Goal: Register for event/course

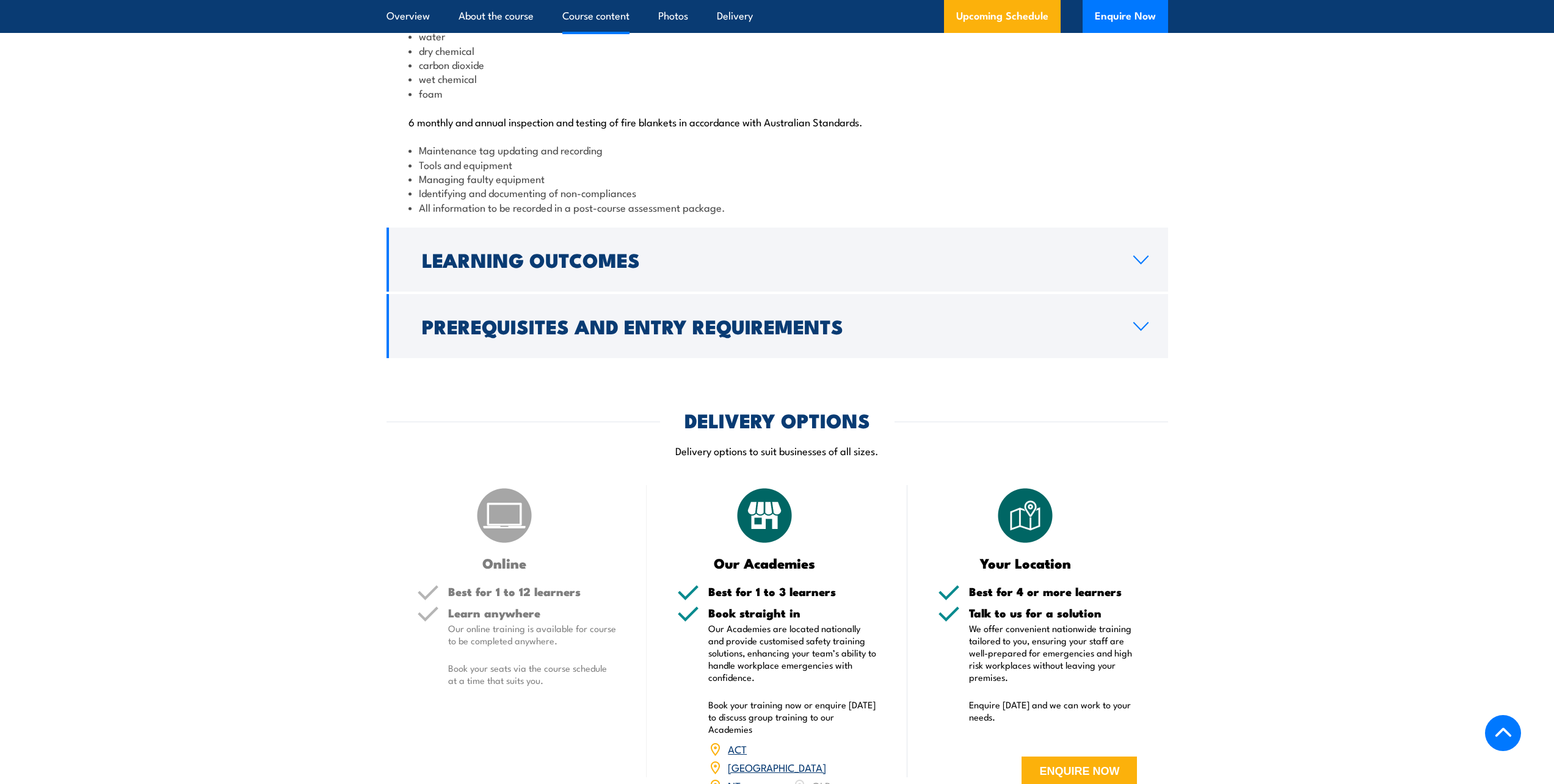
scroll to position [1343, 0]
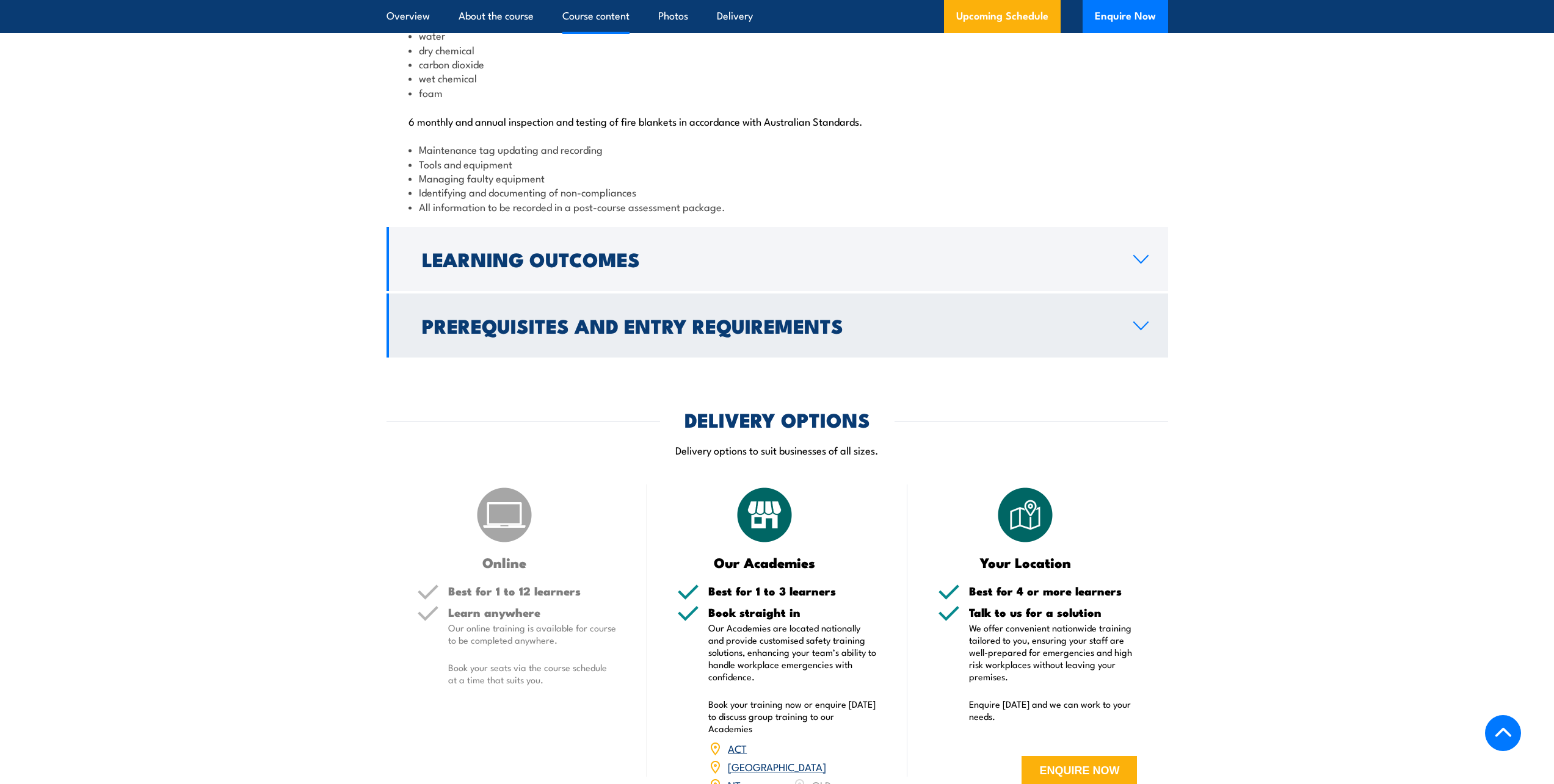
click at [522, 334] on h2 "Prerequisites and Entry Requirements" at bounding box center [768, 325] width 692 height 17
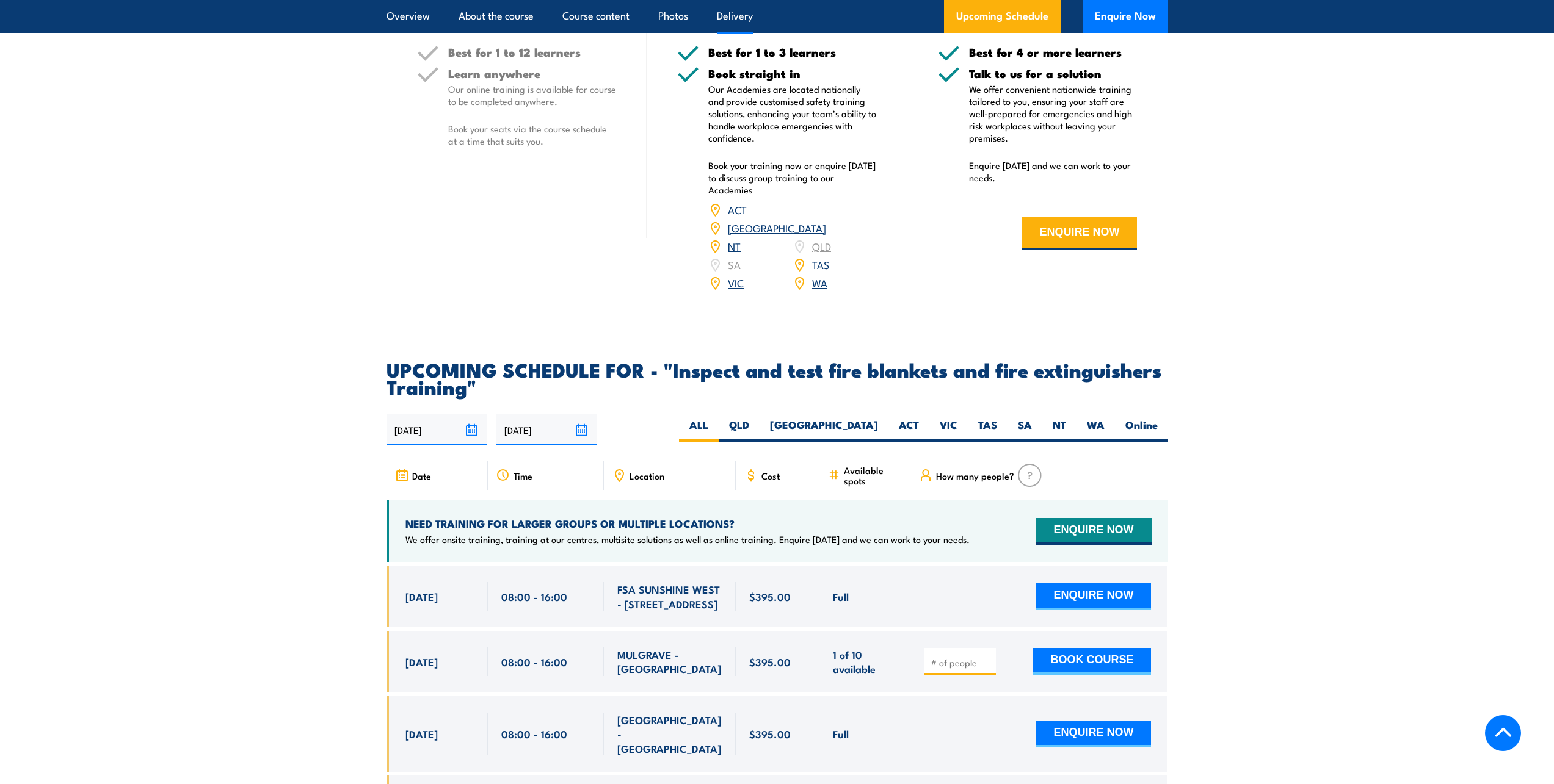
scroll to position [1953, 0]
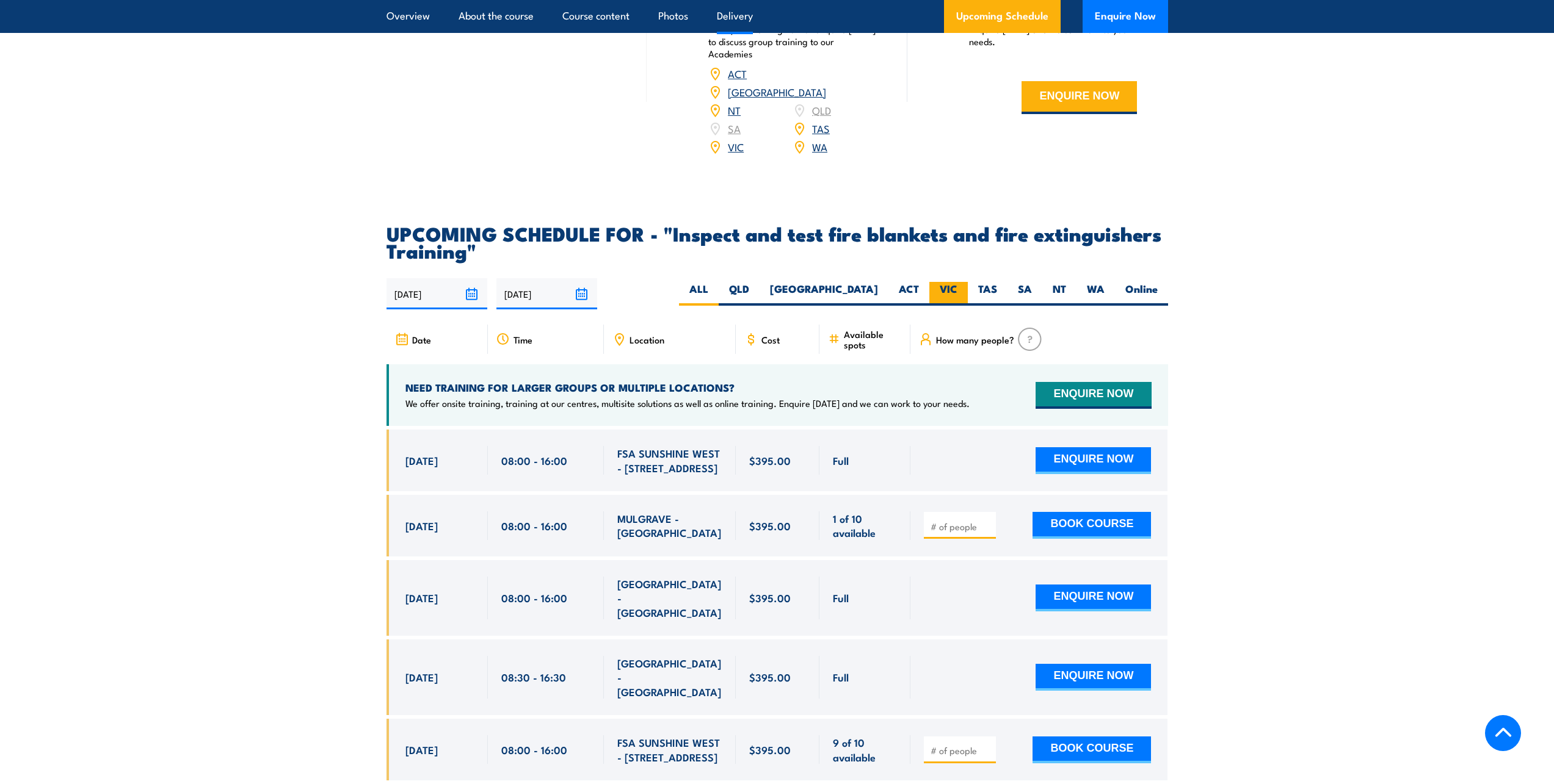
click at [953, 305] on label "VIC" at bounding box center [948, 294] width 38 height 24
click at [958, 290] on input "VIC" at bounding box center [961, 285] width 8 height 8
radio input "true"
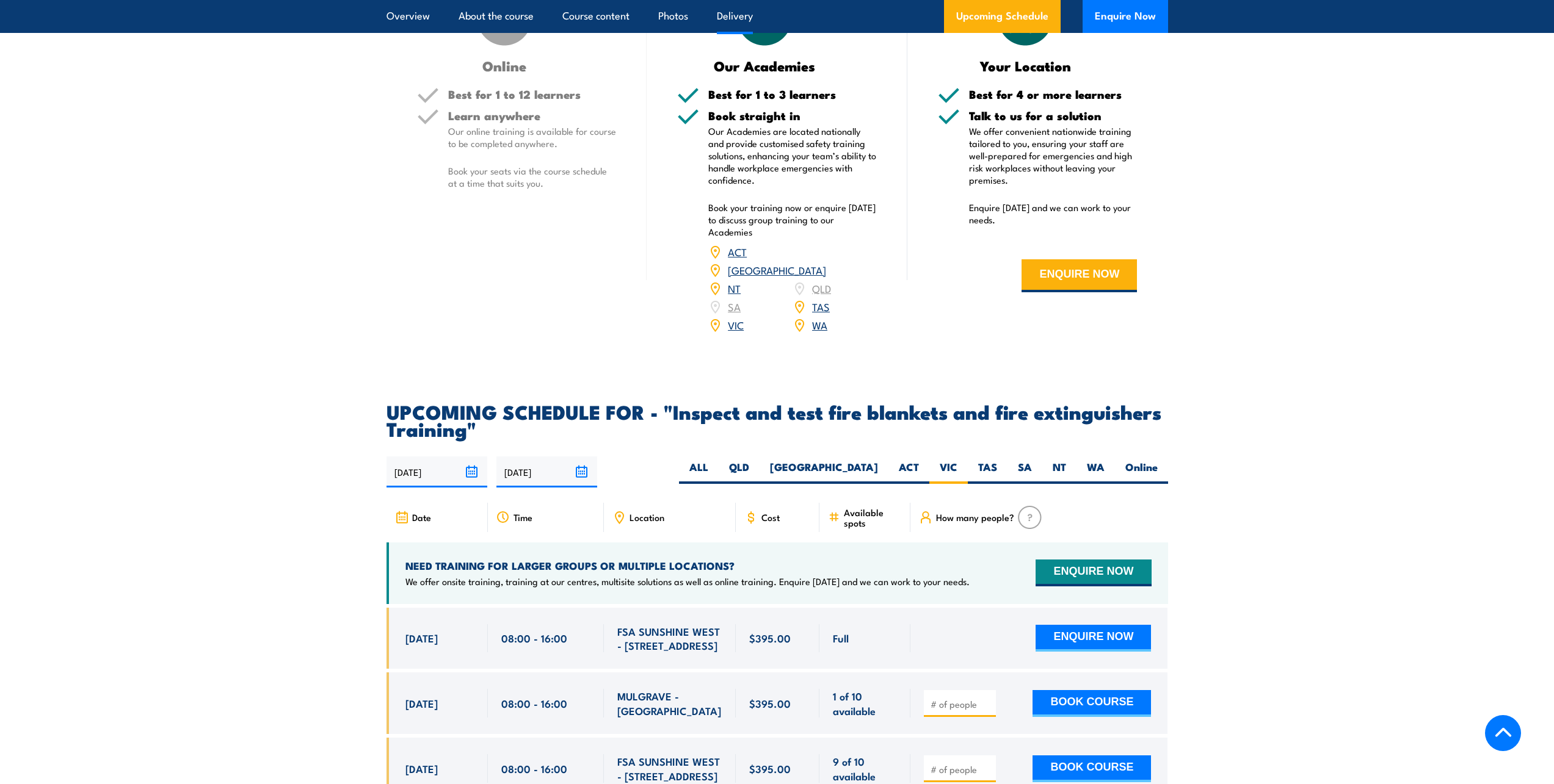
scroll to position [1534, 0]
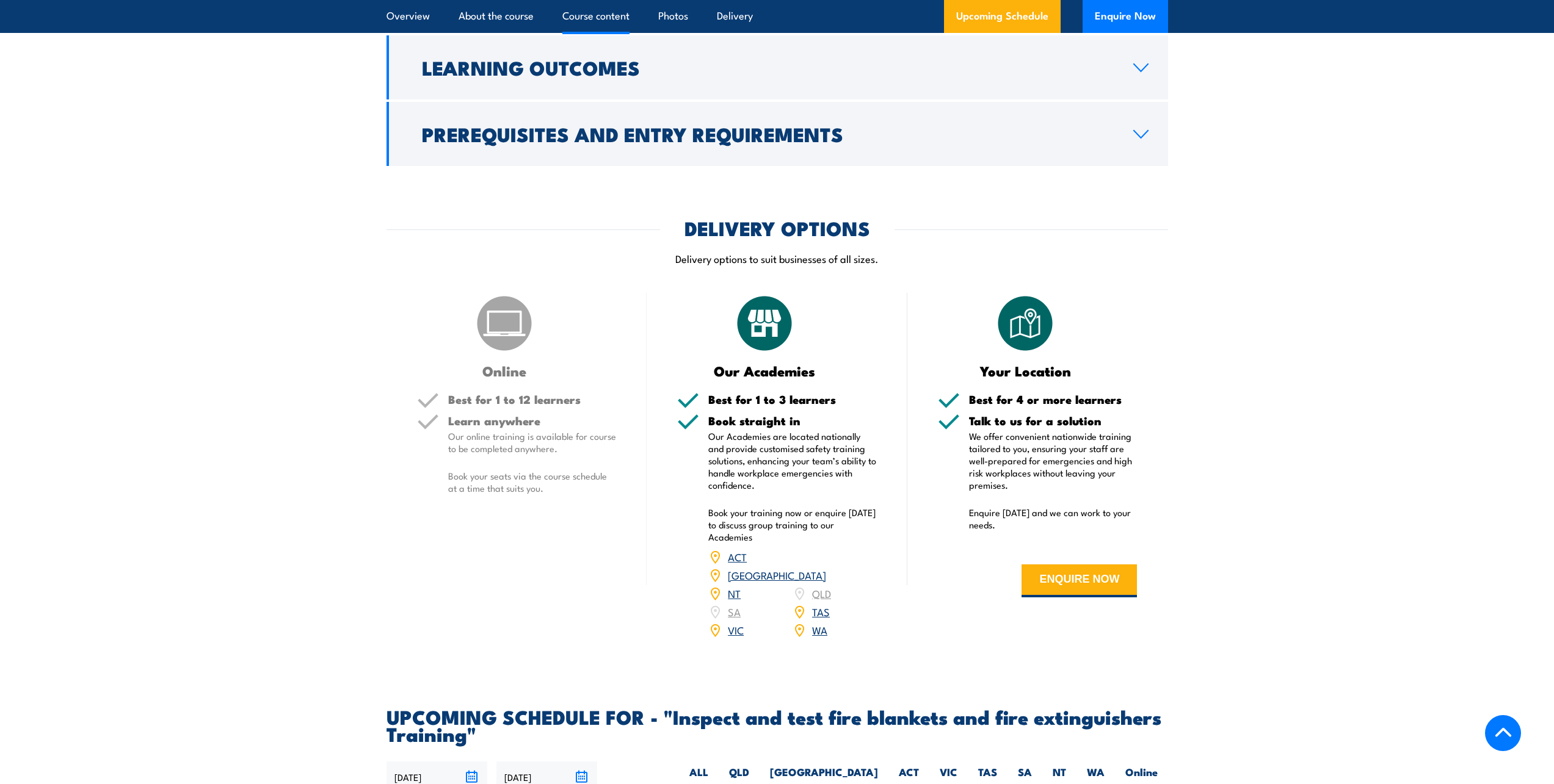
click at [741, 637] on link "VIC" at bounding box center [735, 630] width 16 height 15
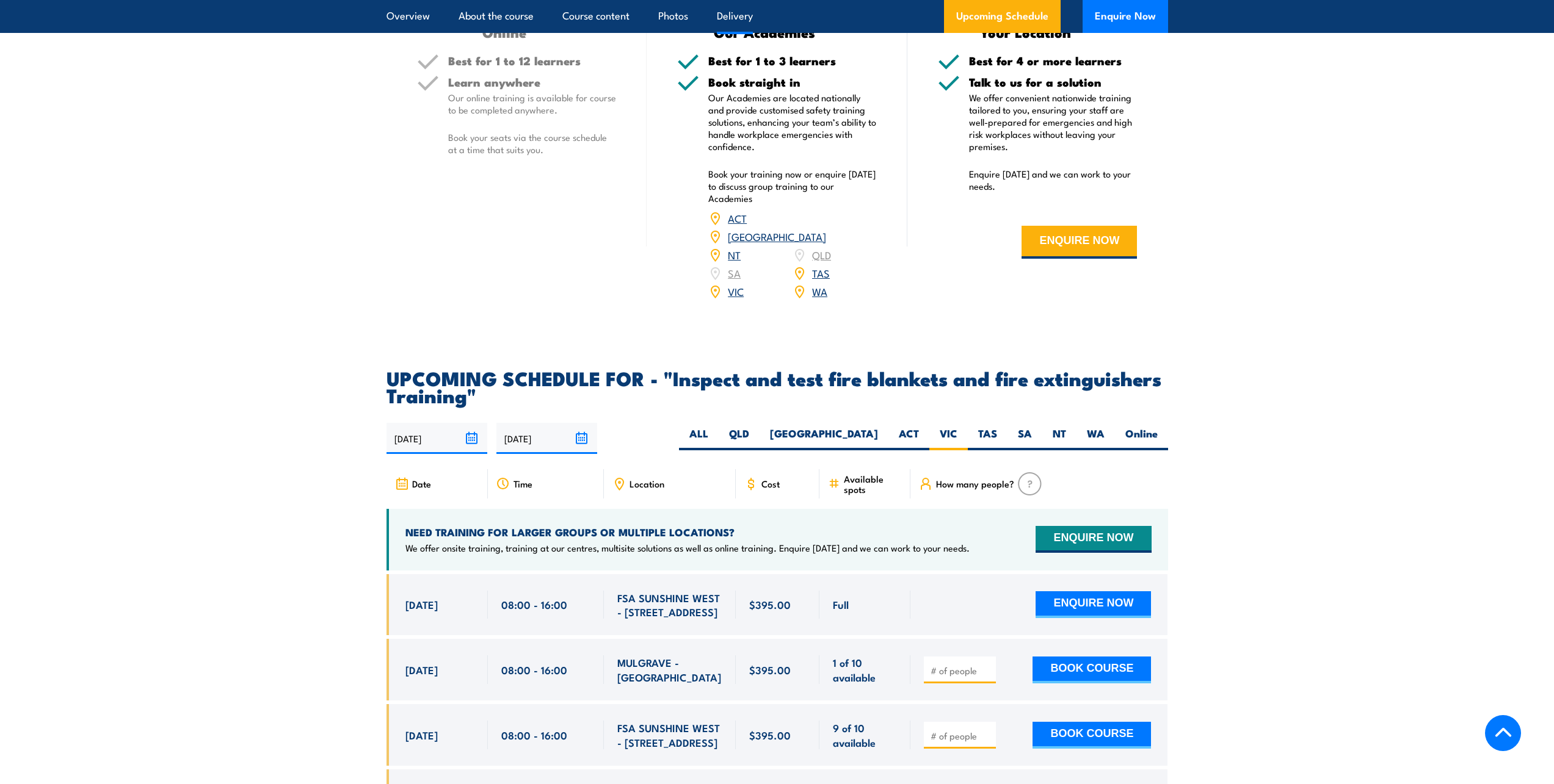
scroll to position [1718, 0]
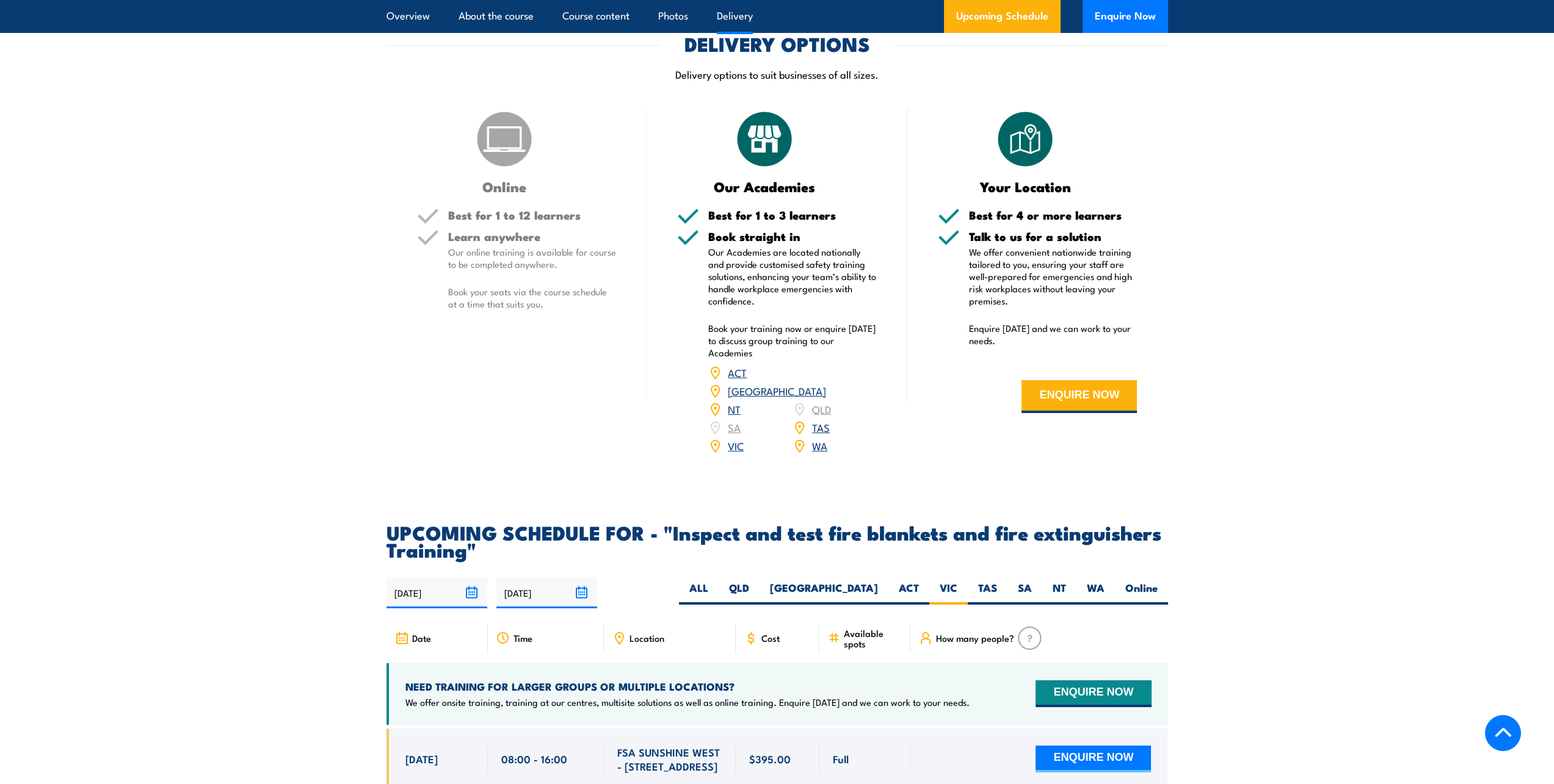
click at [1322, 236] on section "DELIVERY OPTIONS Delivery options to suit businesses of all sizes. Online Best …" at bounding box center [777, 252] width 1554 height 435
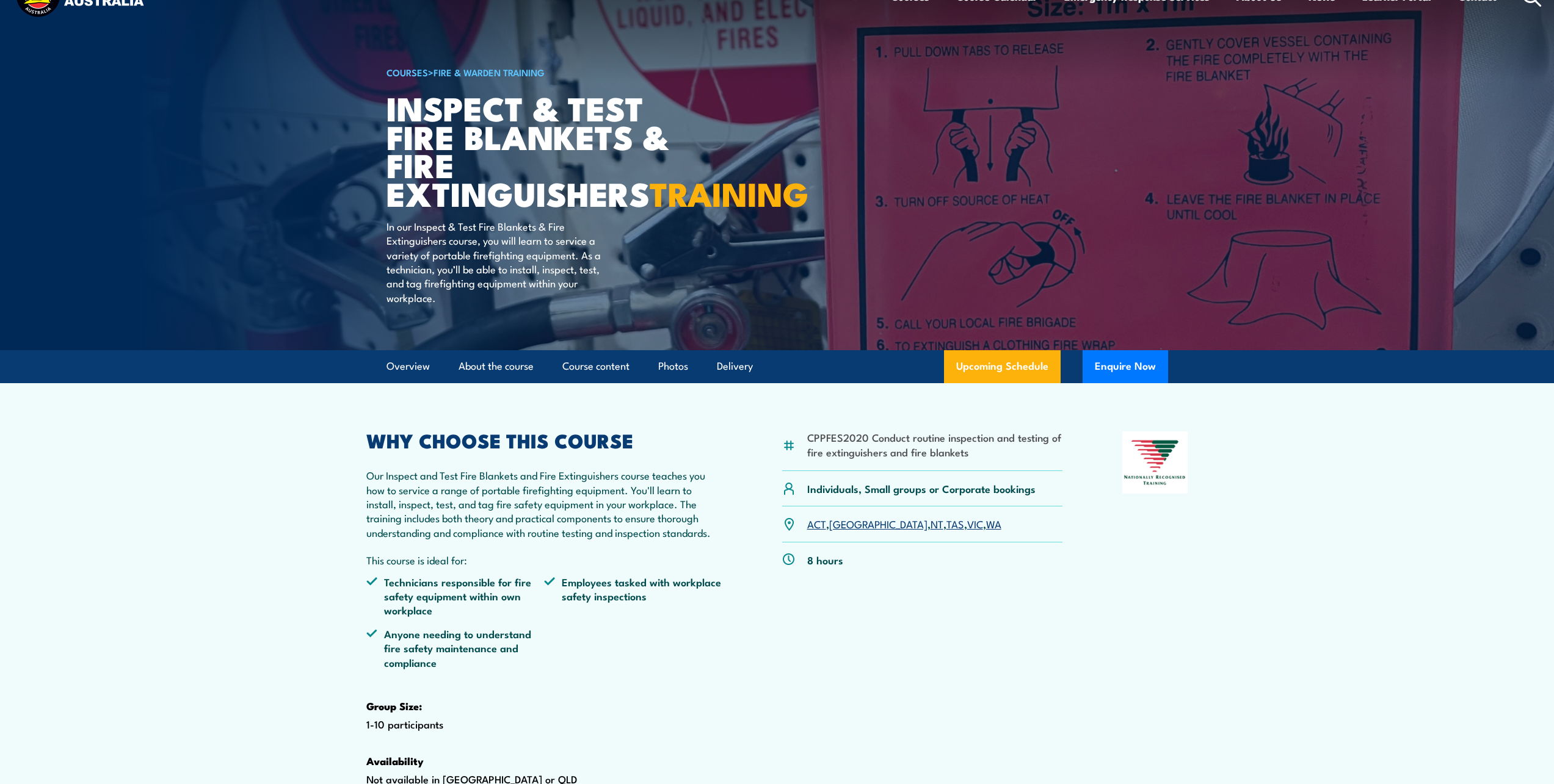
scroll to position [0, 0]
